Goal: Task Accomplishment & Management: Manage account settings

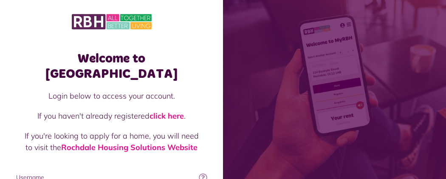
type input "**********"
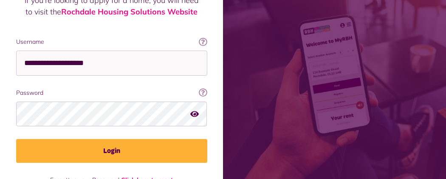
scroll to position [150, 0]
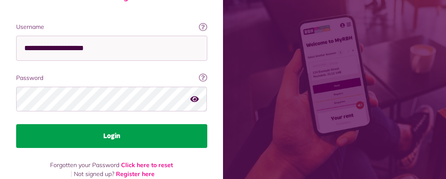
click at [207, 124] on button "Login" at bounding box center [111, 136] width 191 height 24
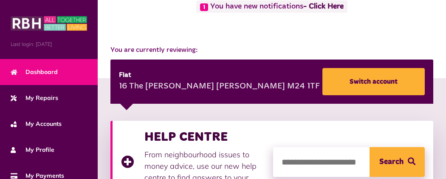
scroll to position [68, 0]
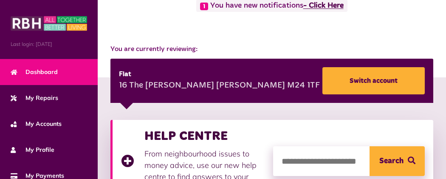
click at [303, 10] on link "- Click Here" at bounding box center [323, 6] width 40 height 8
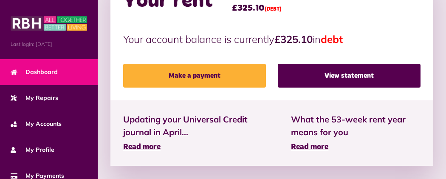
scroll to position [338, 0]
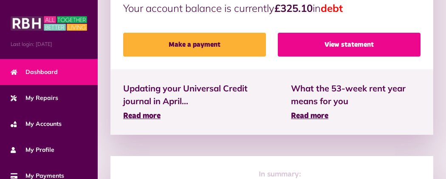
click at [284, 35] on link "View statement" at bounding box center [349, 45] width 143 height 24
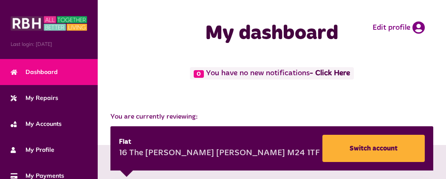
click at [0, 0] on button "Menu" at bounding box center [0, 0] width 0 height 0
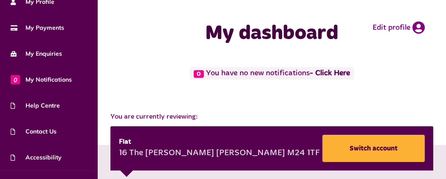
scroll to position [167, 0]
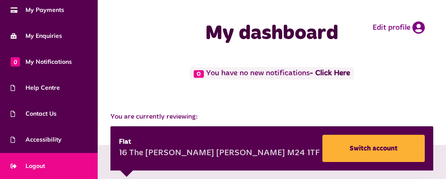
click at [78, 164] on link "Logout" at bounding box center [49, 166] width 98 height 26
